Goal: Transaction & Acquisition: Purchase product/service

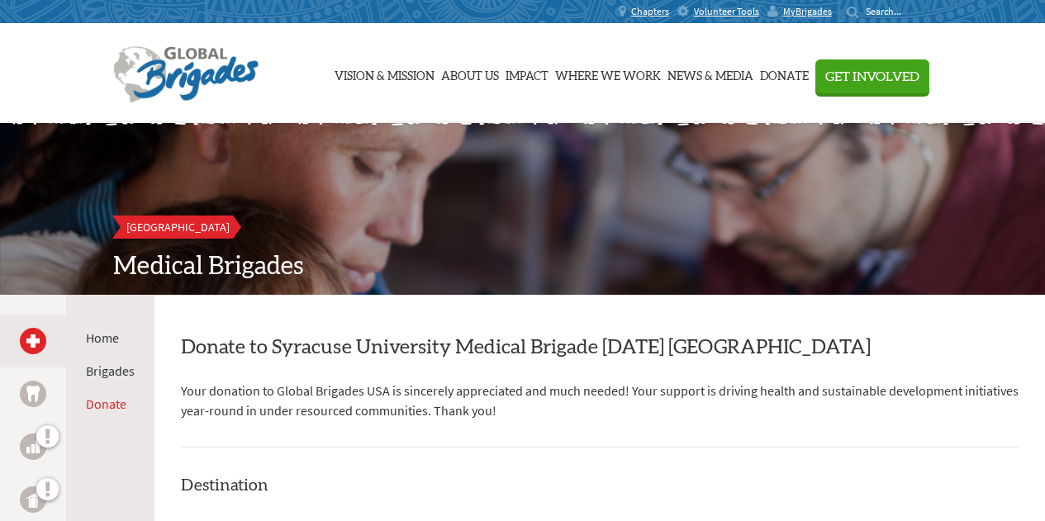
scroll to position [266, 0]
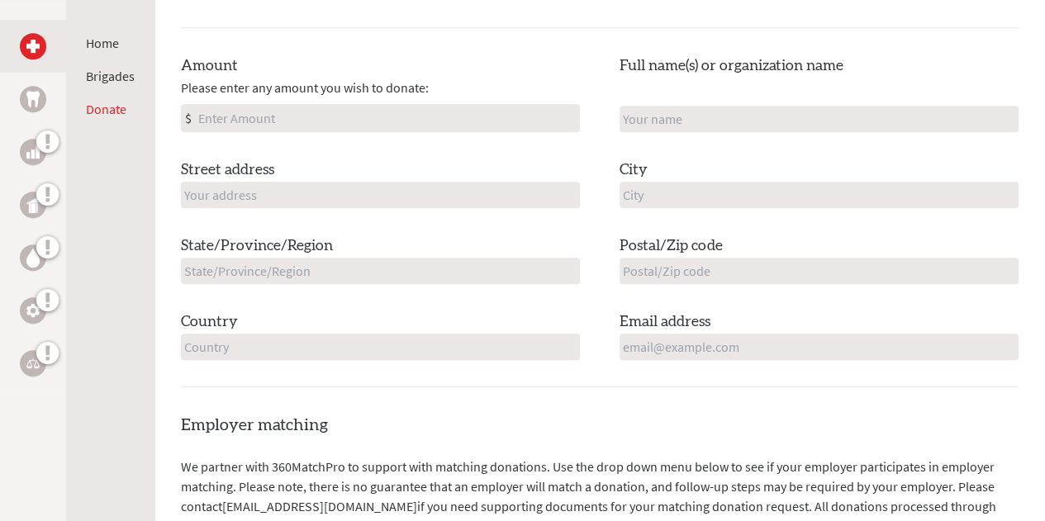
scroll to position [644, 0]
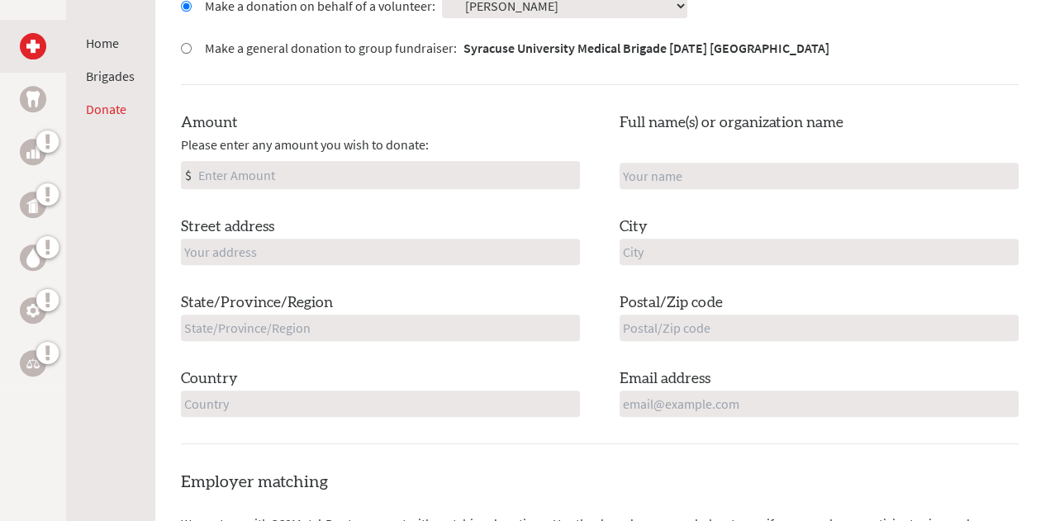
scroll to position [585, 0]
